Goal: Check status: Check status

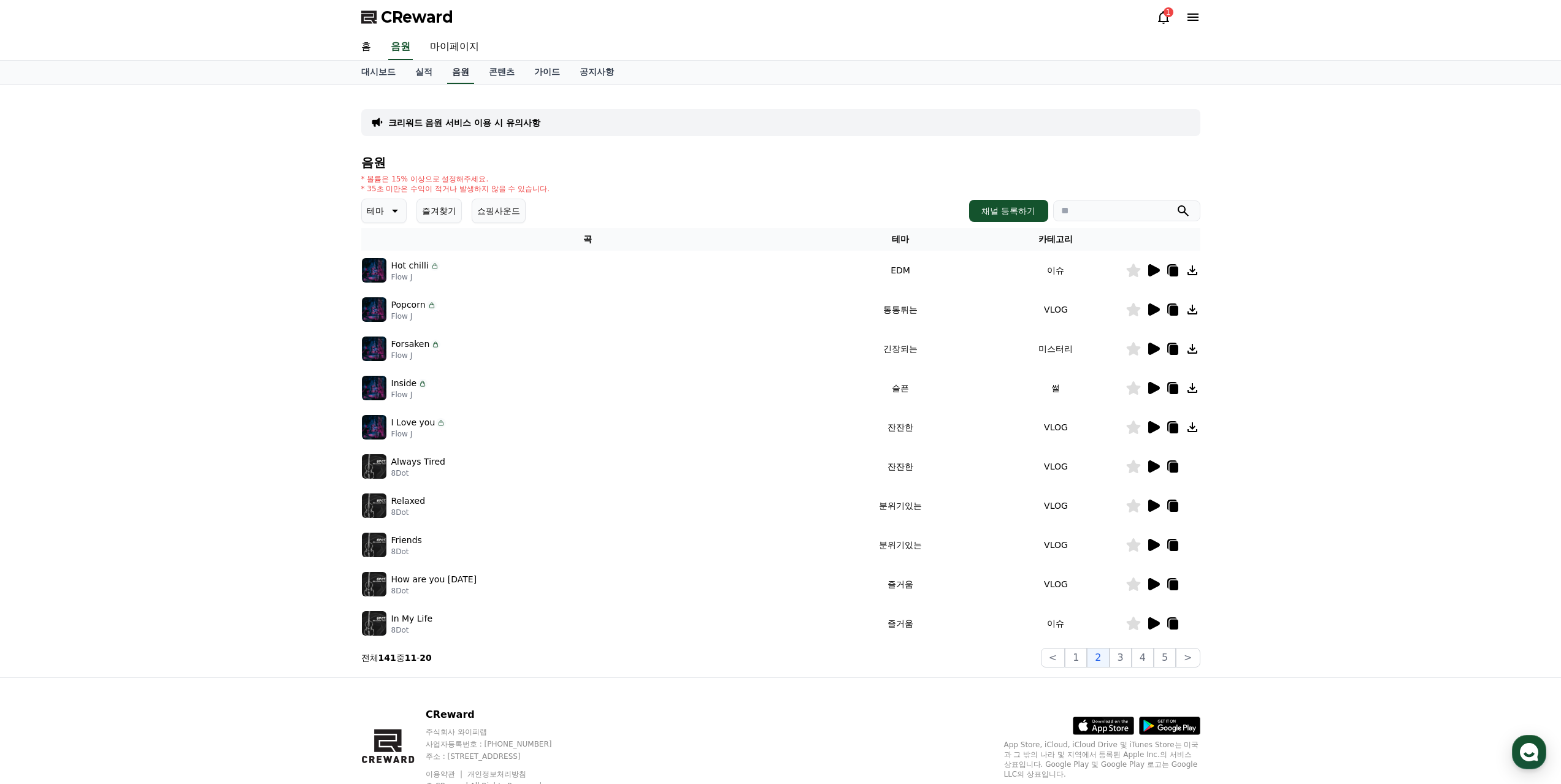
click at [466, 73] on link "음원" at bounding box center [460, 73] width 27 height 23
click at [492, 72] on link "콘텐츠" at bounding box center [502, 73] width 45 height 23
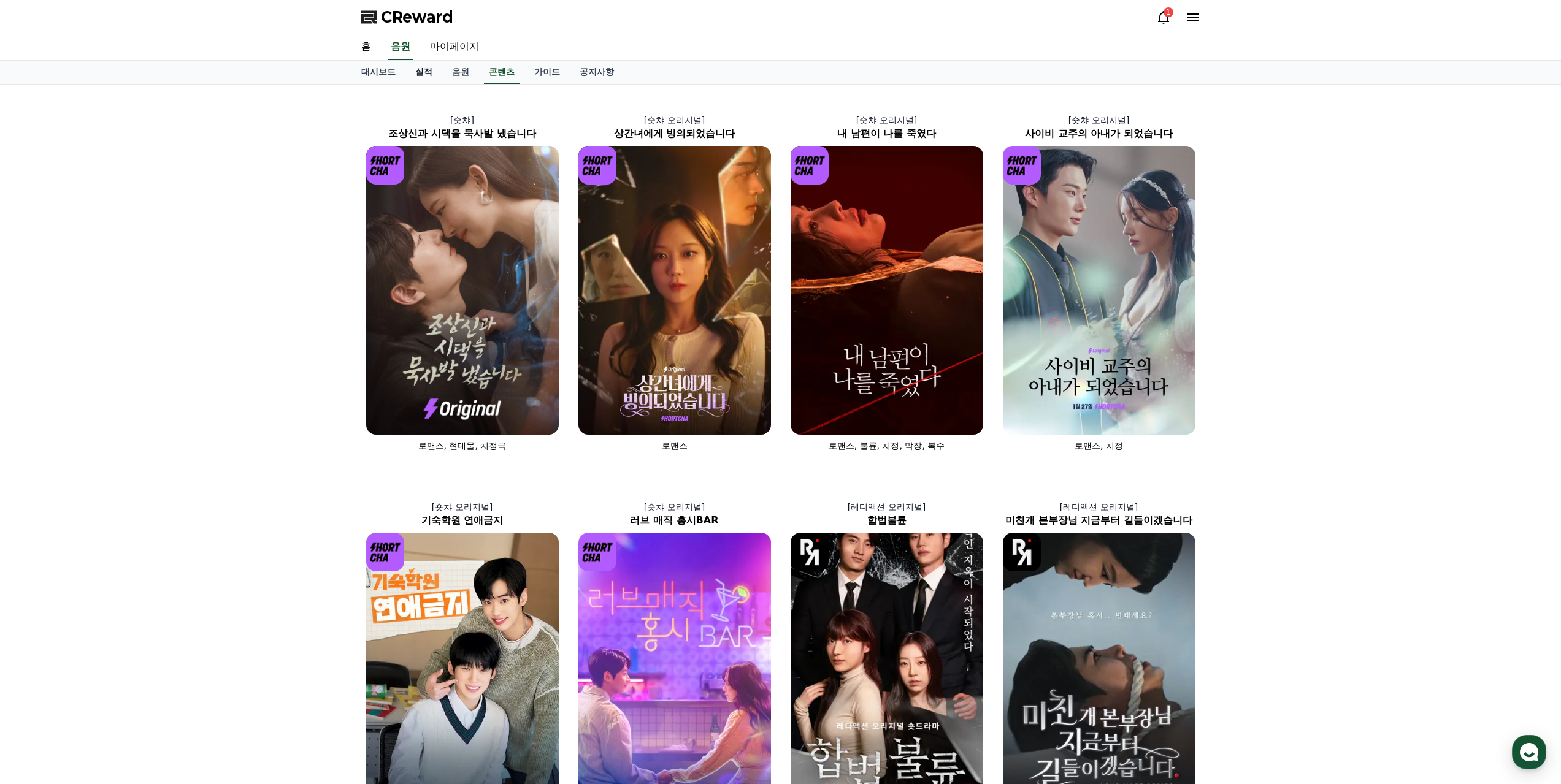
click at [406, 71] on link "실적" at bounding box center [424, 73] width 37 height 23
click at [425, 74] on link "실적" at bounding box center [424, 73] width 27 height 23
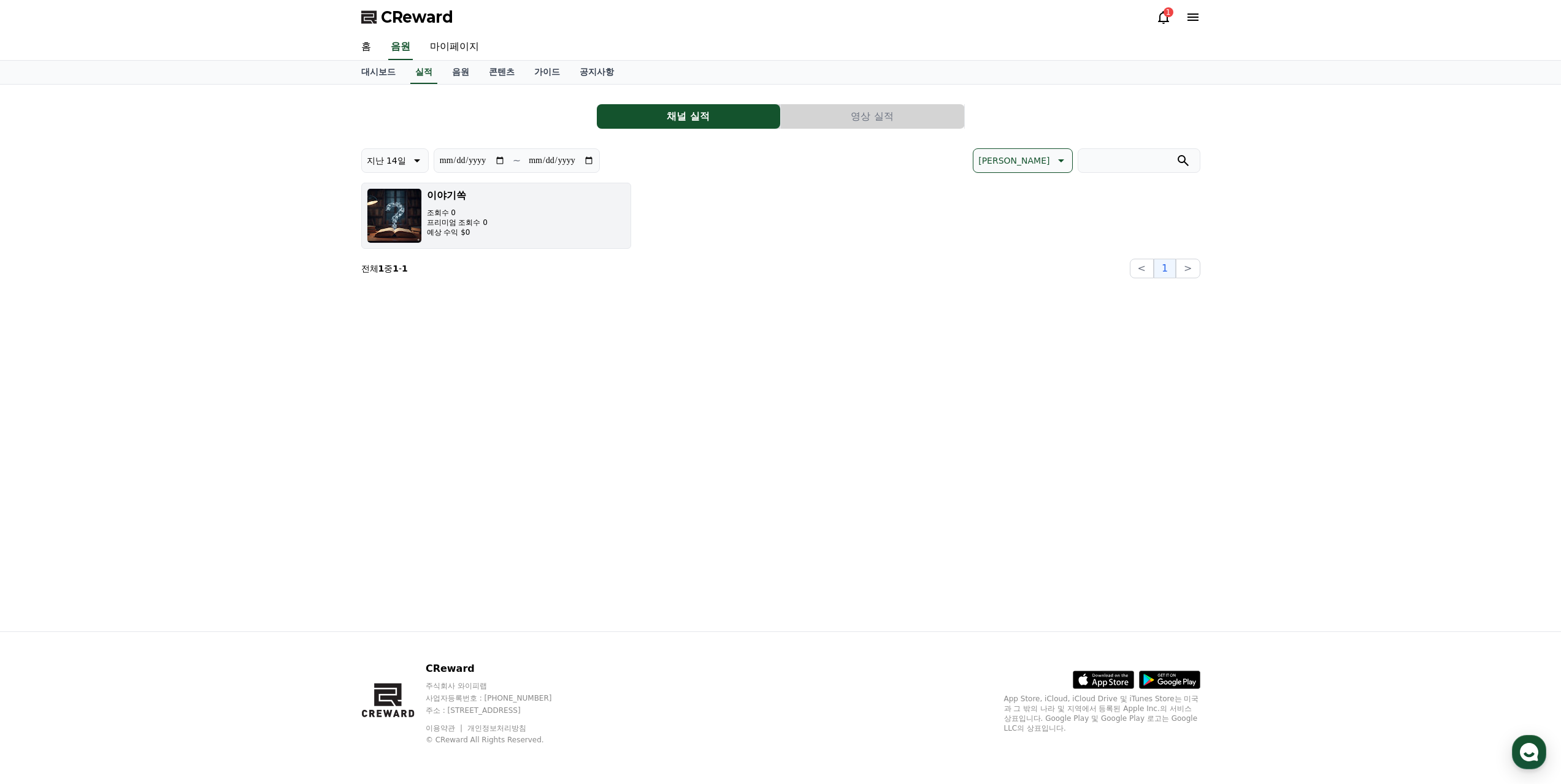
click at [527, 224] on button "이야기쏙 조회수 0 프리미엄 조회수 0 예상 수익 $0" at bounding box center [496, 216] width 270 height 66
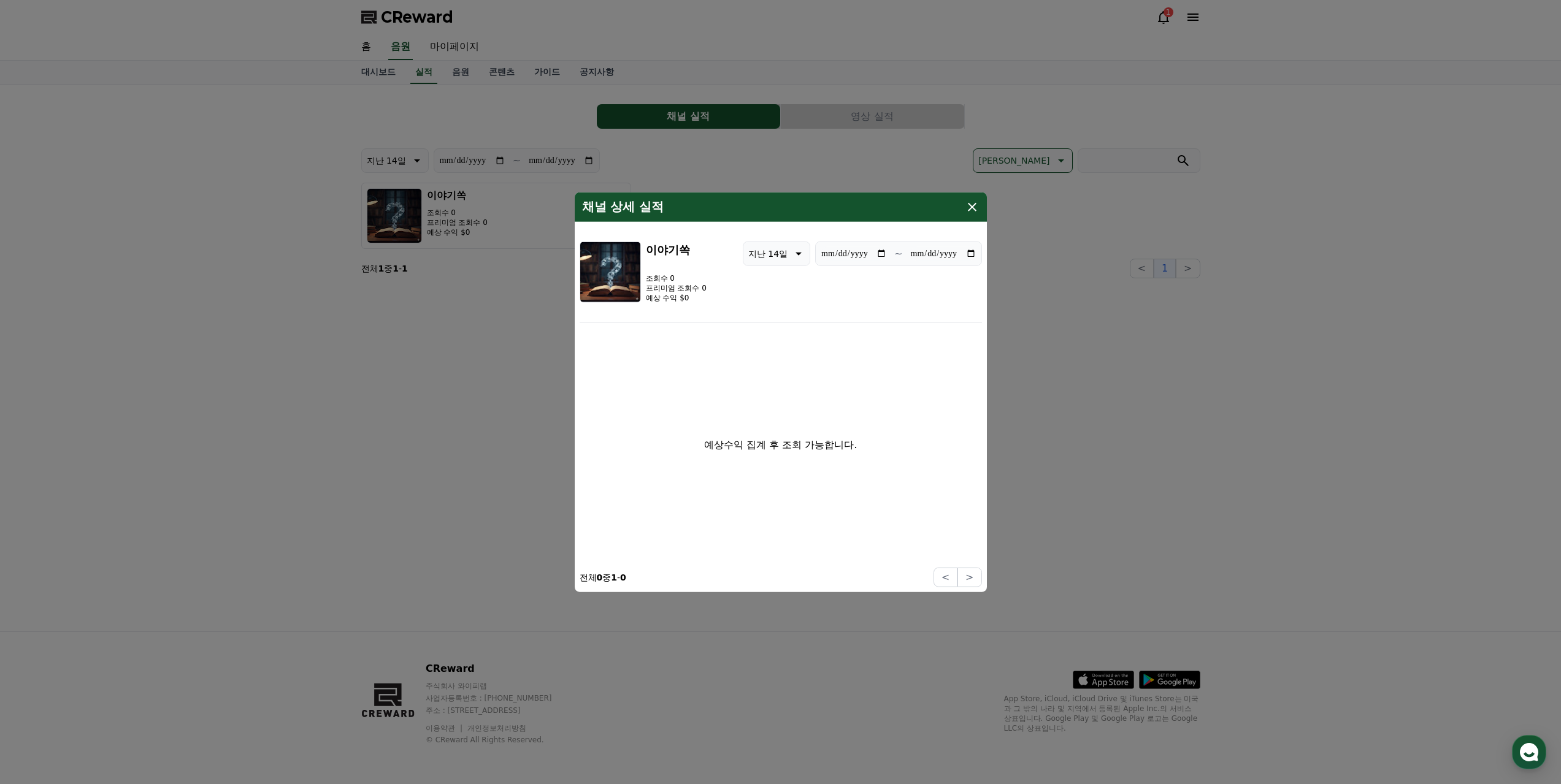
click at [972, 203] on icon "modal" at bounding box center [972, 206] width 15 height 15
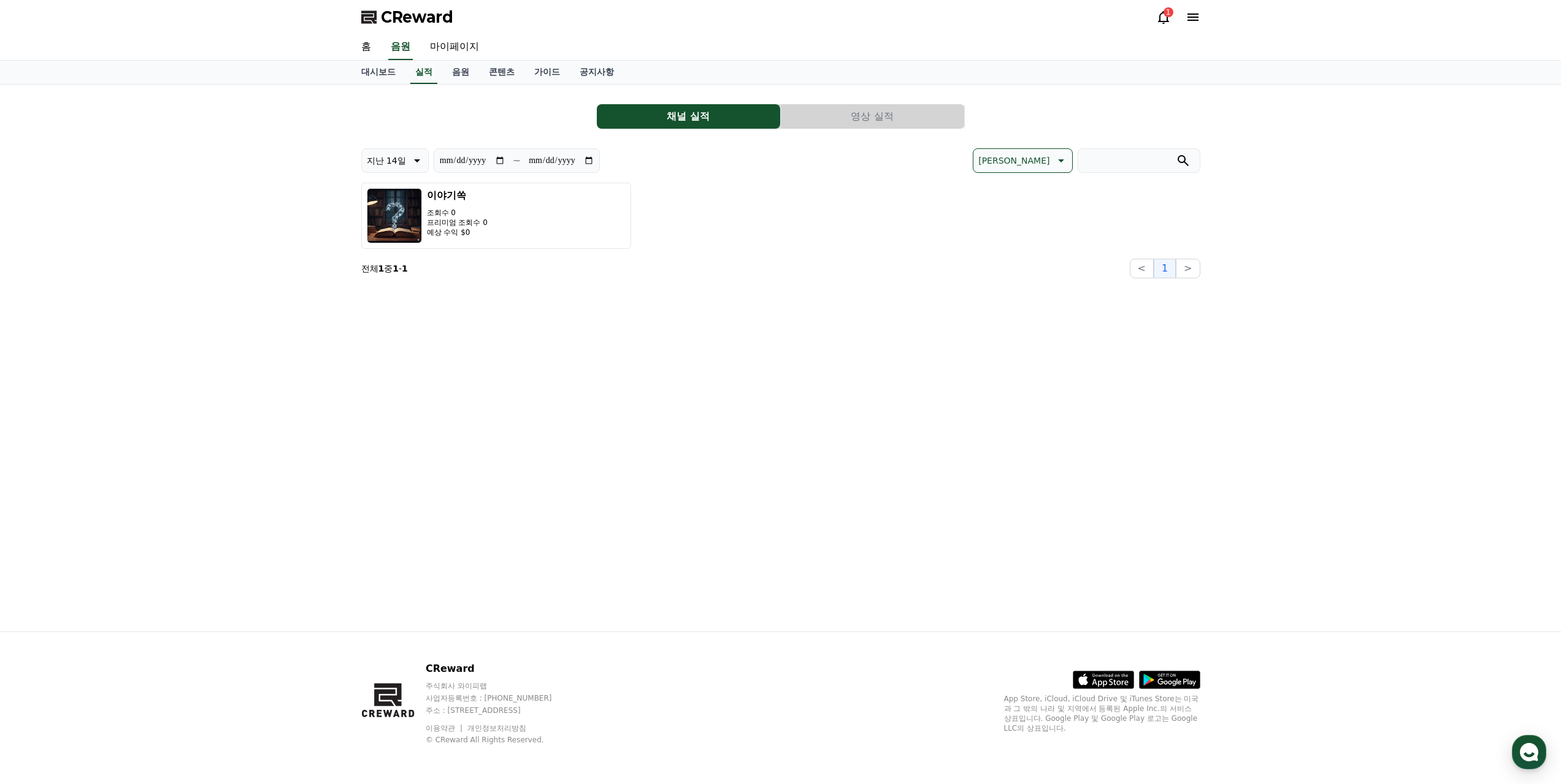
click at [872, 116] on button "영상 실적" at bounding box center [872, 116] width 184 height 24
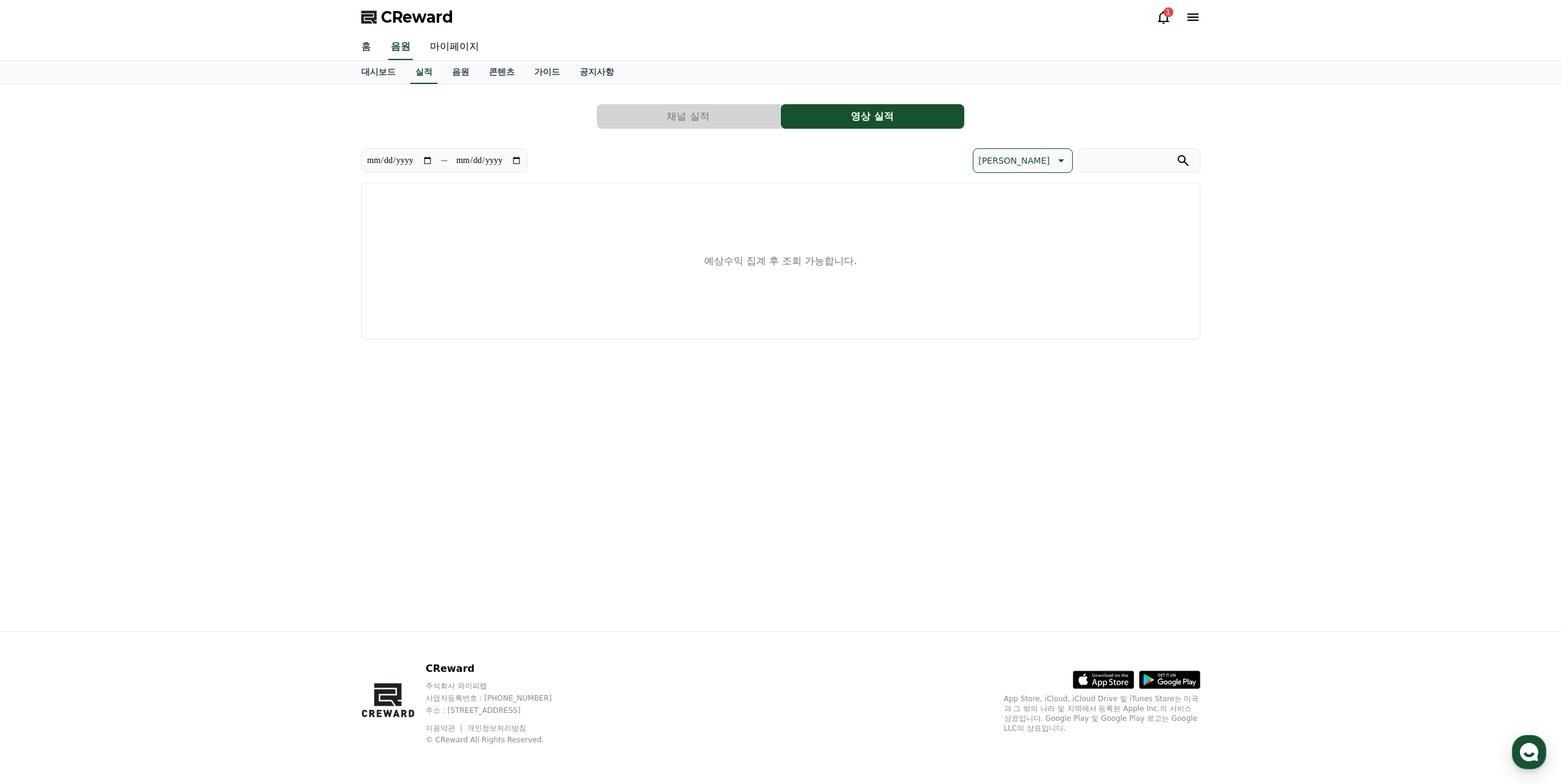
click at [686, 105] on button "채널 실적" at bounding box center [688, 116] width 184 height 24
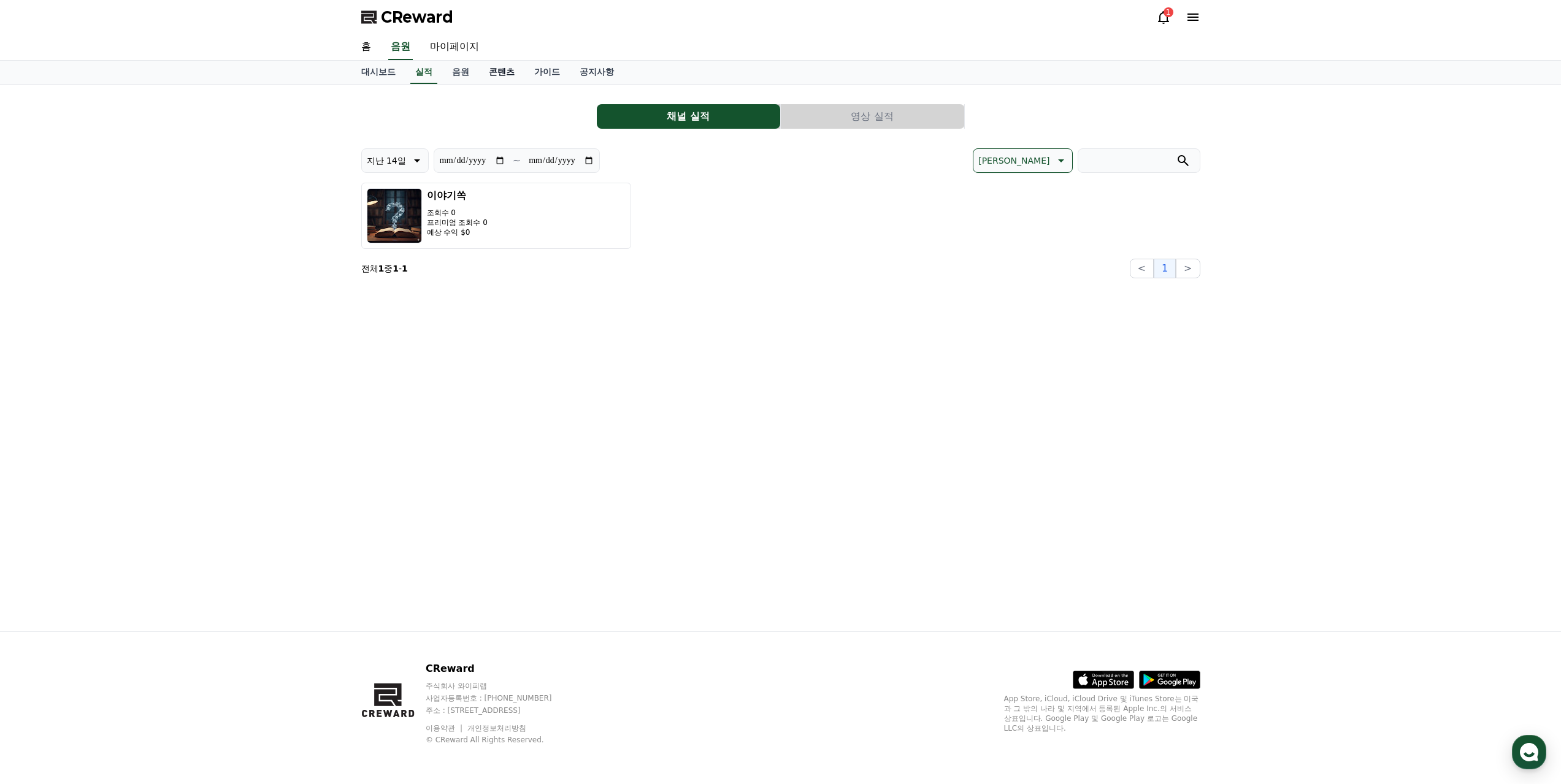
click at [499, 82] on link "콘텐츠" at bounding box center [502, 73] width 45 height 23
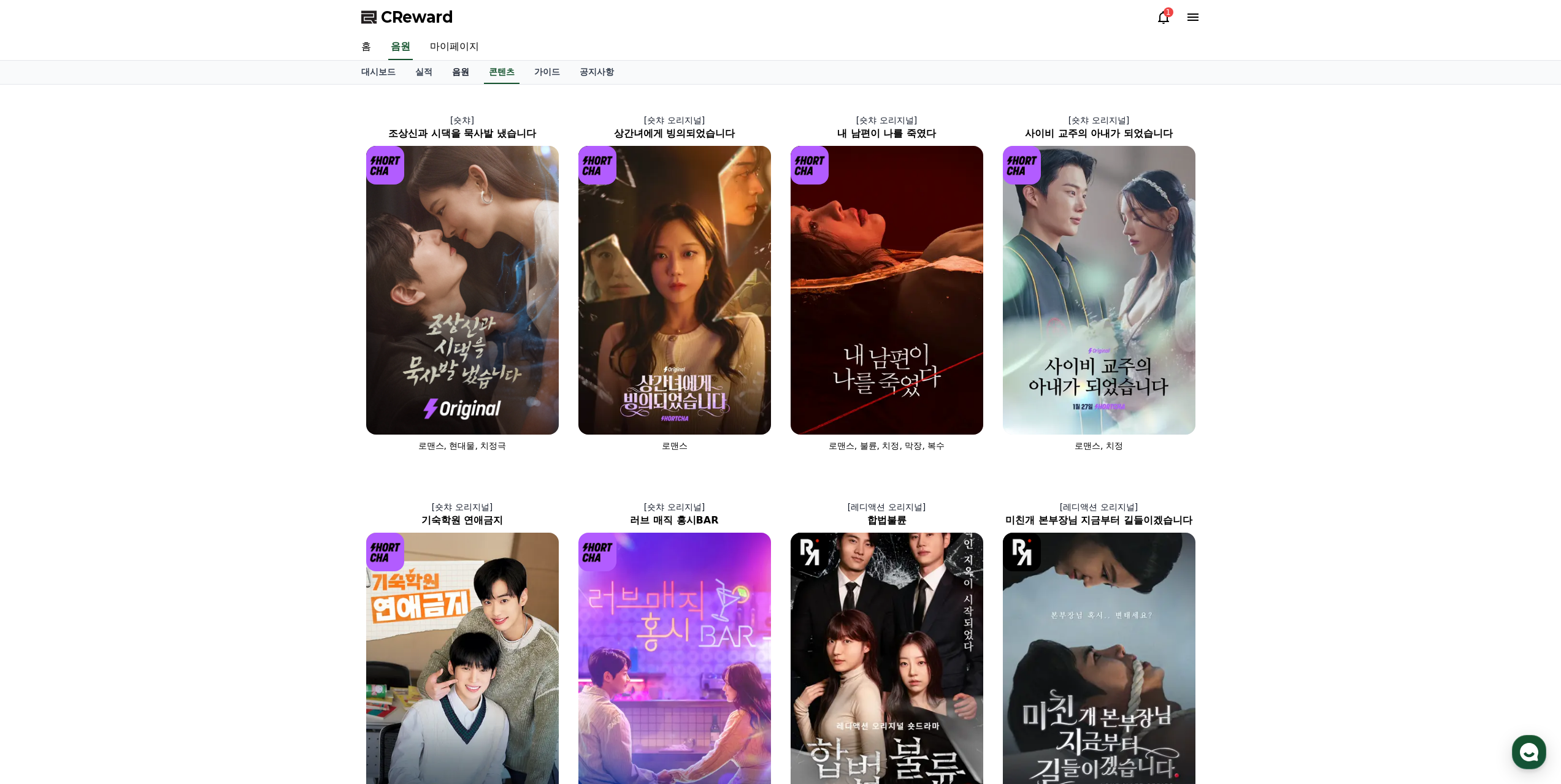
click at [467, 77] on link "음원" at bounding box center [460, 73] width 37 height 23
